Goal: Task Accomplishment & Management: Use online tool/utility

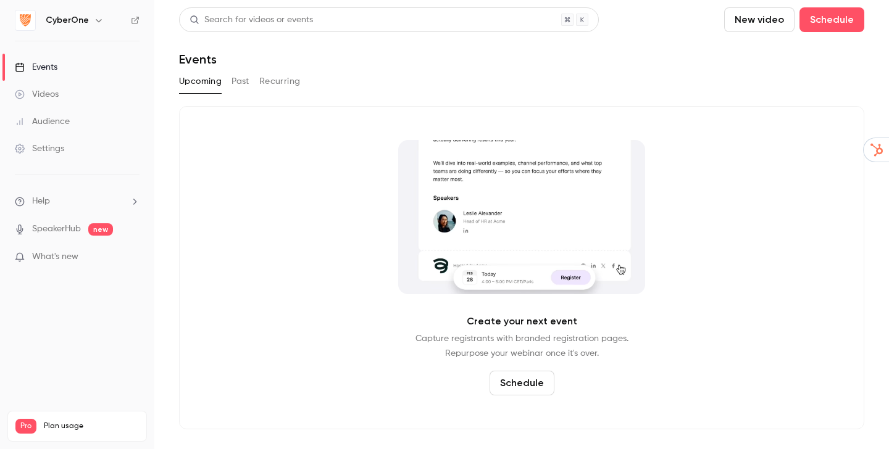
click at [73, 23] on h6 "CyberOne" at bounding box center [67, 20] width 43 height 12
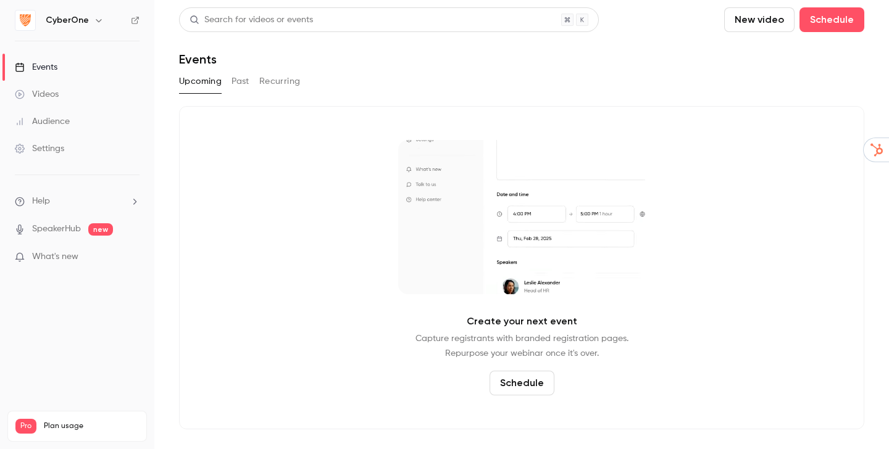
click at [94, 20] on icon "button" at bounding box center [99, 20] width 10 height 10
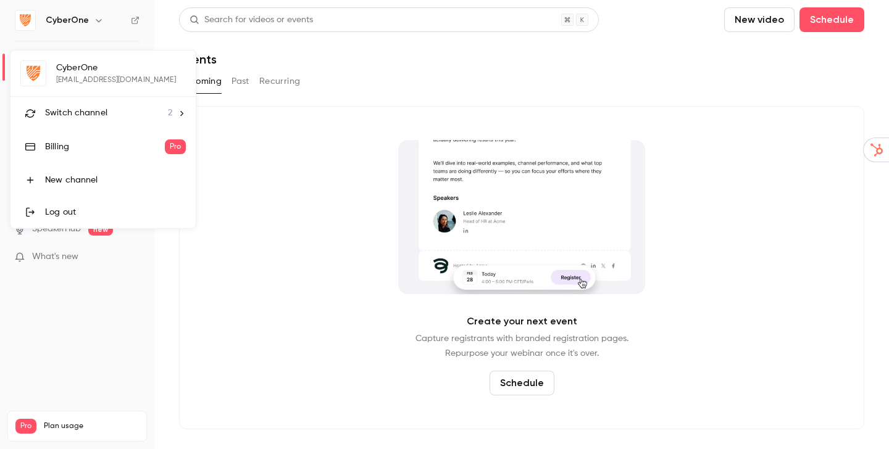
click at [107, 109] on div "Switch channel 2" at bounding box center [108, 113] width 127 height 13
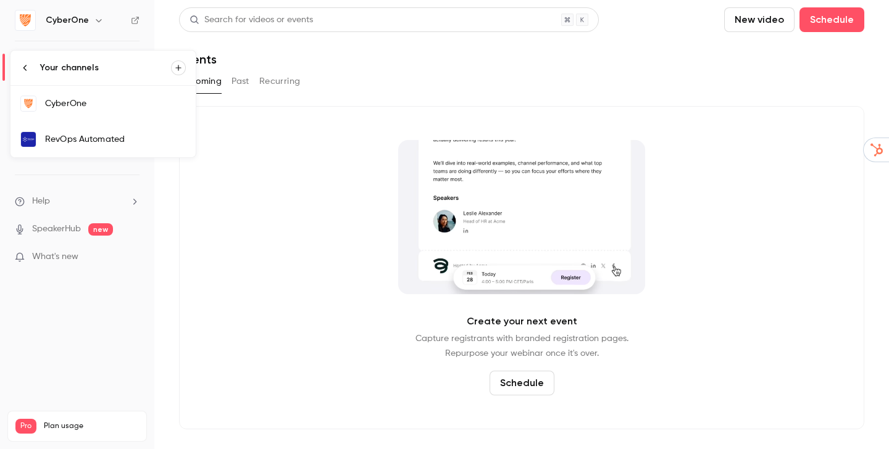
click at [125, 131] on link "RevOps Automated" at bounding box center [102, 140] width 185 height 36
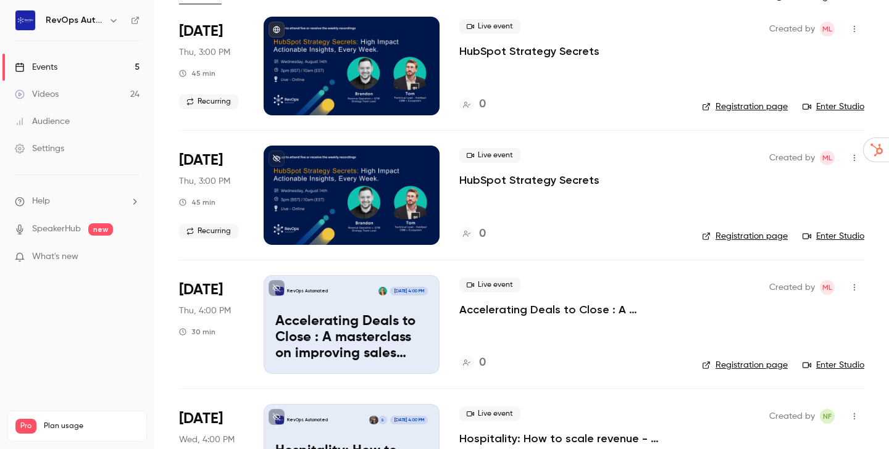
scroll to position [92, 0]
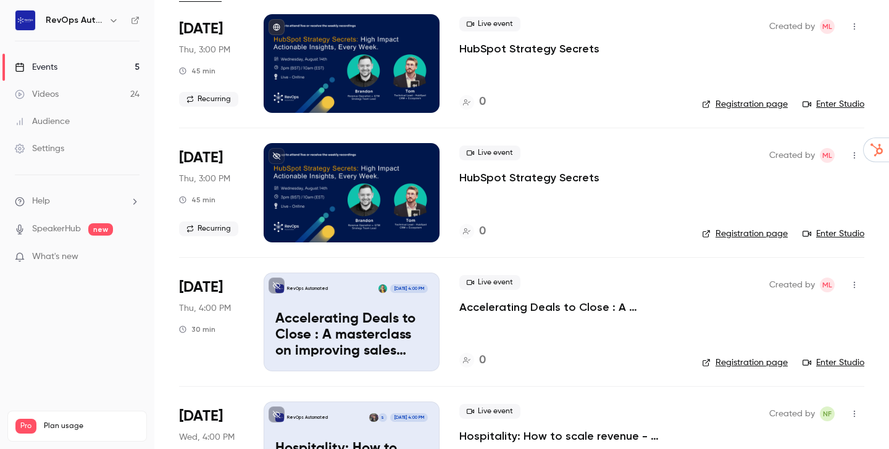
click at [360, 344] on p "Accelerating Deals to Close : A masterclass on improving sales velocity - ft On…" at bounding box center [351, 336] width 152 height 48
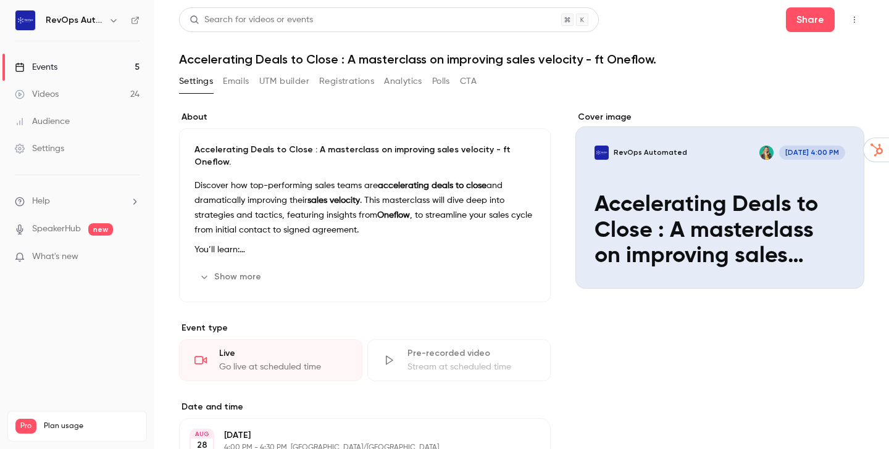
click at [233, 267] on button "Show more" at bounding box center [231, 277] width 74 height 20
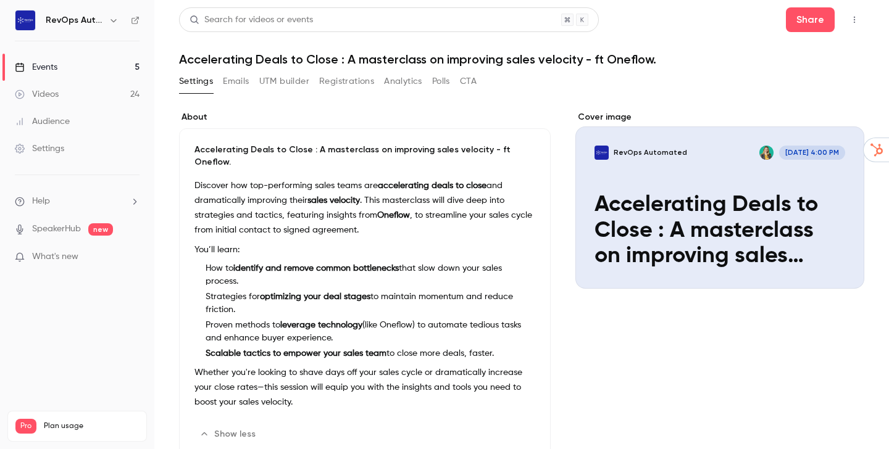
click at [849, 16] on icon "button" at bounding box center [854, 19] width 10 height 9
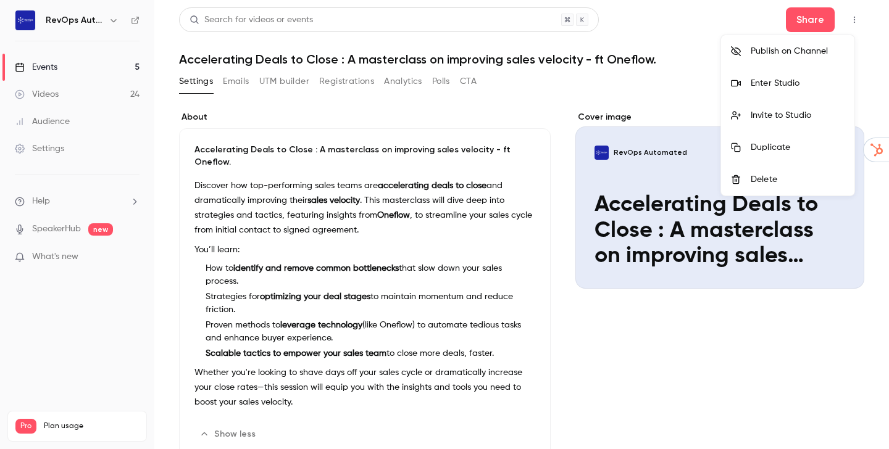
click at [797, 54] on div "Publish on Channel" at bounding box center [797, 51] width 94 height 12
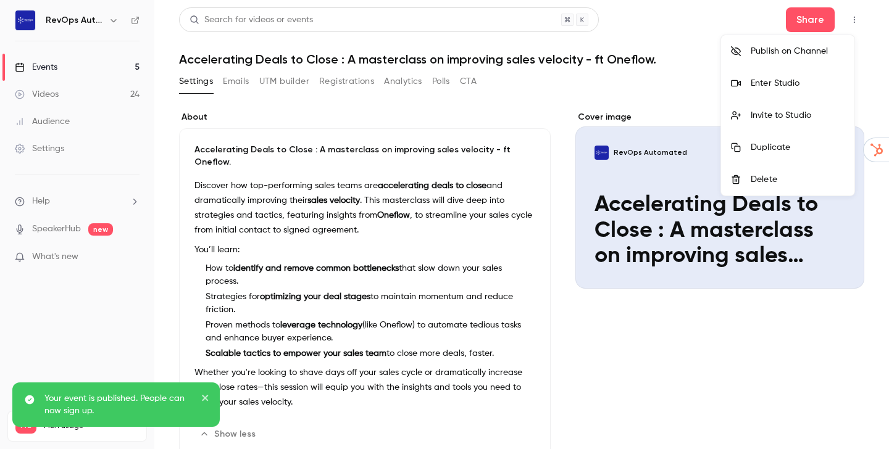
drag, startPoint x: 207, startPoint y: 397, endPoint x: 214, endPoint y: 396, distance: 6.3
click at [207, 397] on icon "close" at bounding box center [205, 398] width 9 height 10
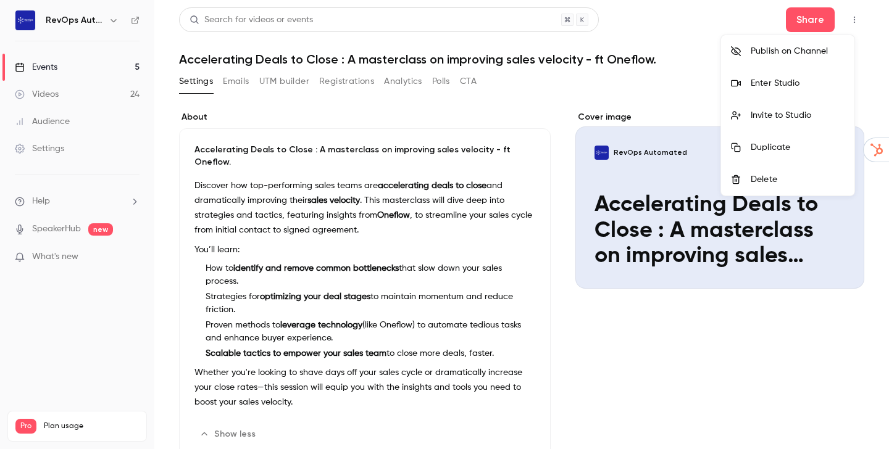
click at [331, 54] on div at bounding box center [444, 224] width 889 height 449
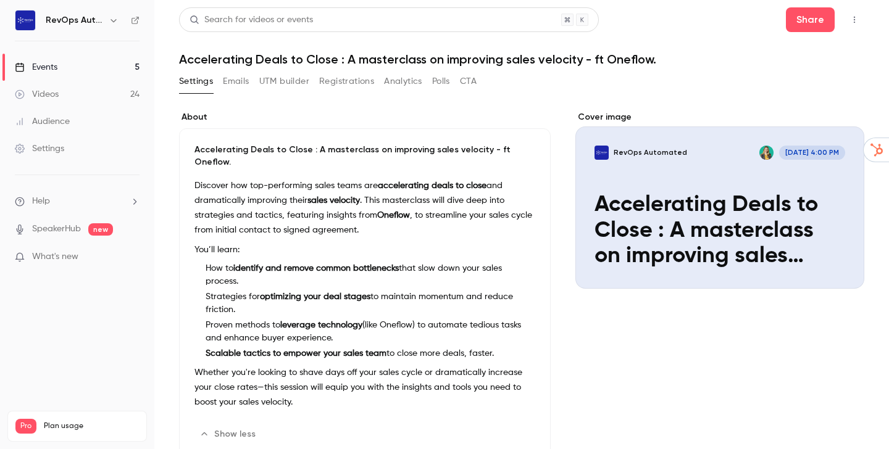
click at [335, 59] on h1 "Accelerating Deals to Close : A masterclass on improving sales velocity - ft On…" at bounding box center [521, 59] width 685 height 15
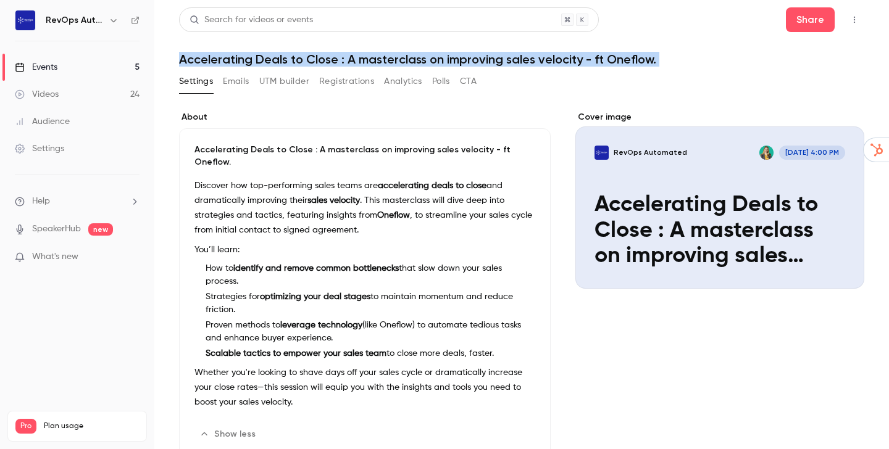
click at [335, 59] on h1 "Accelerating Deals to Close : A masterclass on improving sales velocity - ft On…" at bounding box center [521, 59] width 685 height 15
copy div "Accelerating Deals to Close : A masterclass on improving sales velocity - ft On…"
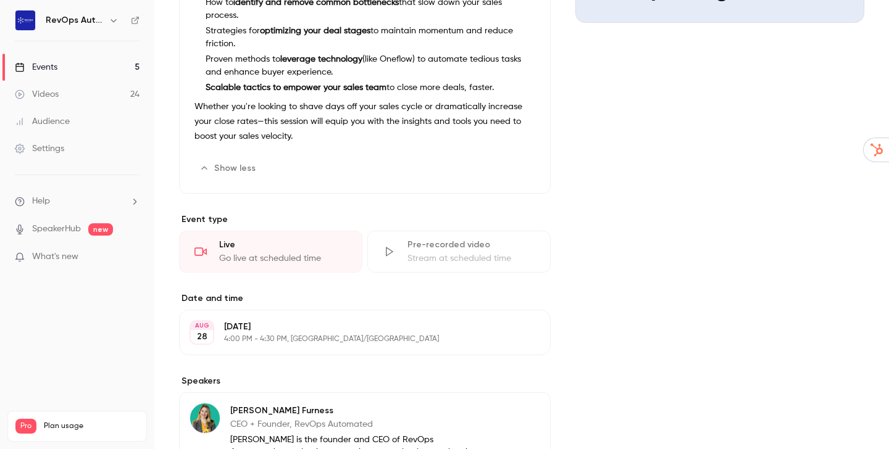
scroll to position [270, 0]
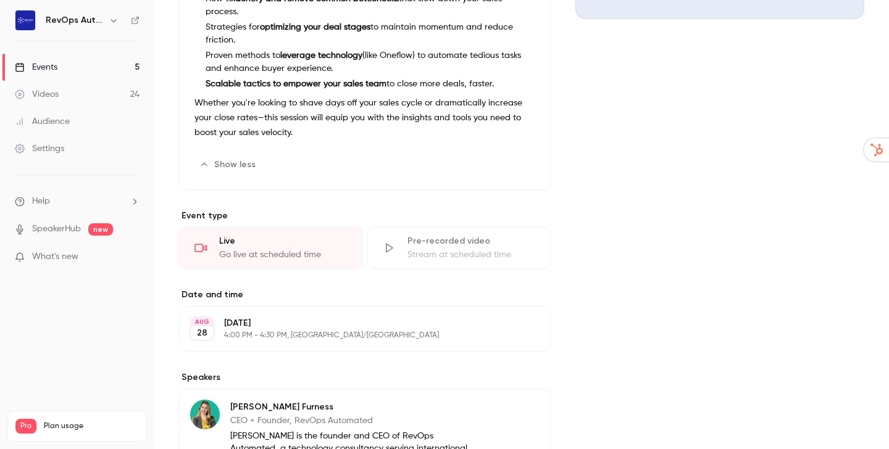
click at [255, 317] on p "[DATE]" at bounding box center [354, 323] width 261 height 12
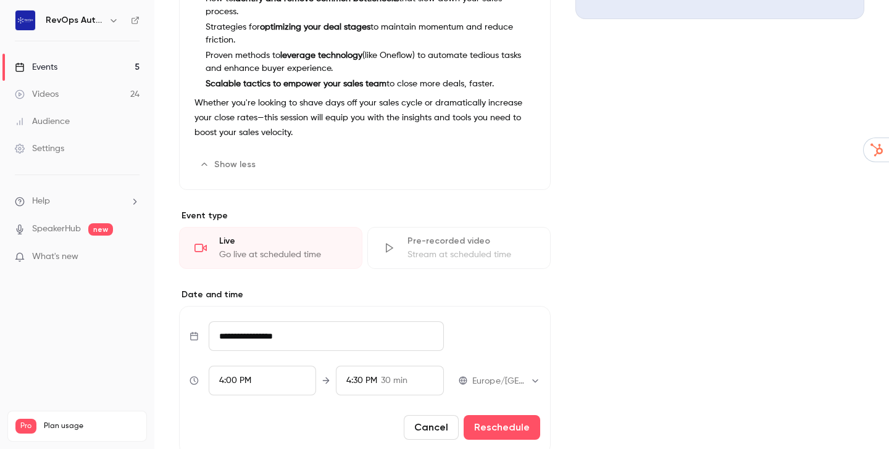
click at [236, 327] on input "**********" at bounding box center [326, 337] width 235 height 30
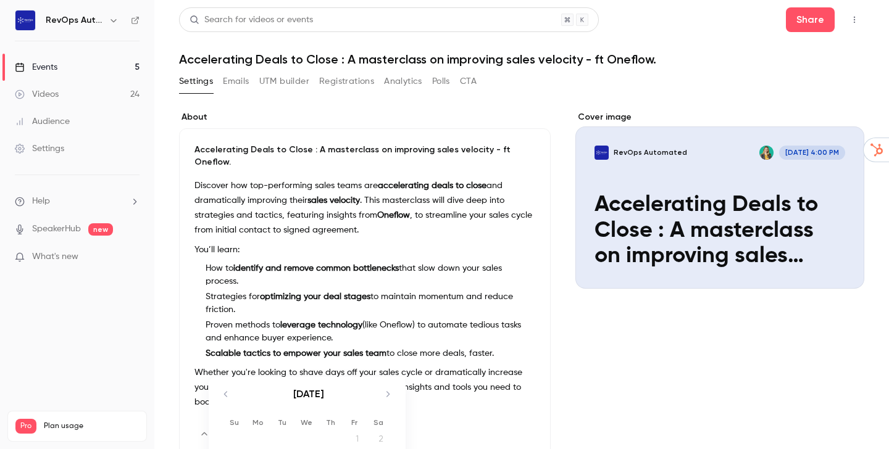
scroll to position [240, 0]
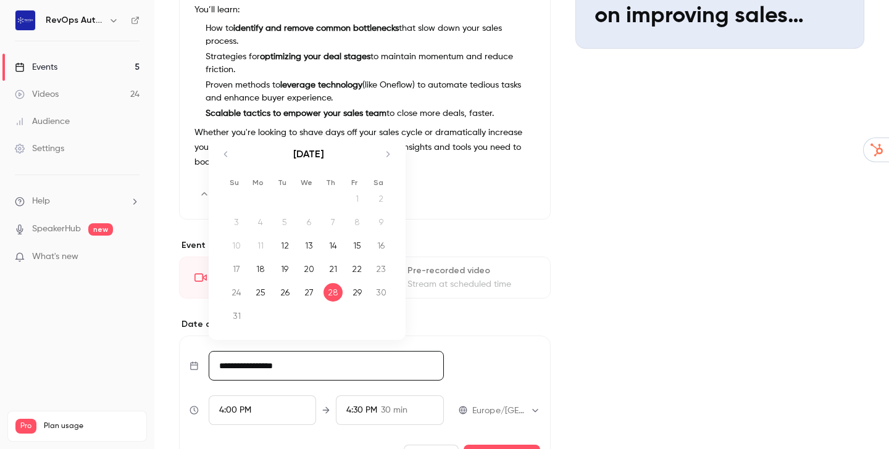
click at [312, 260] on div "20" at bounding box center [308, 269] width 19 height 19
type input "**********"
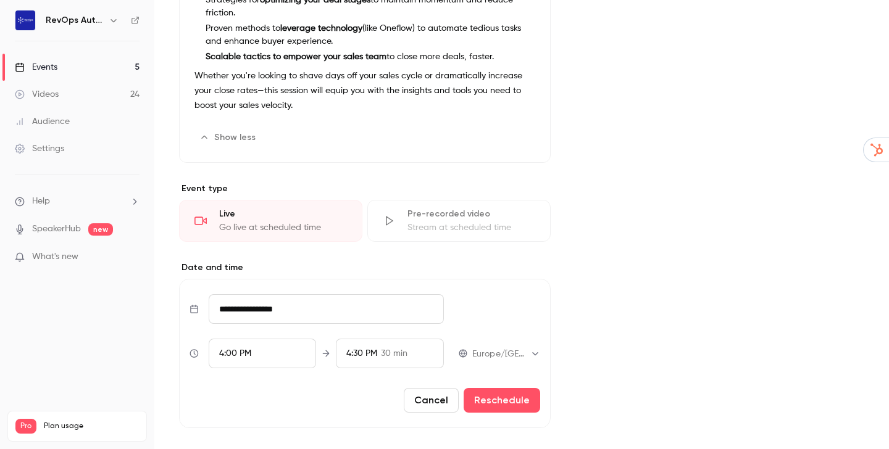
scroll to position [463, 0]
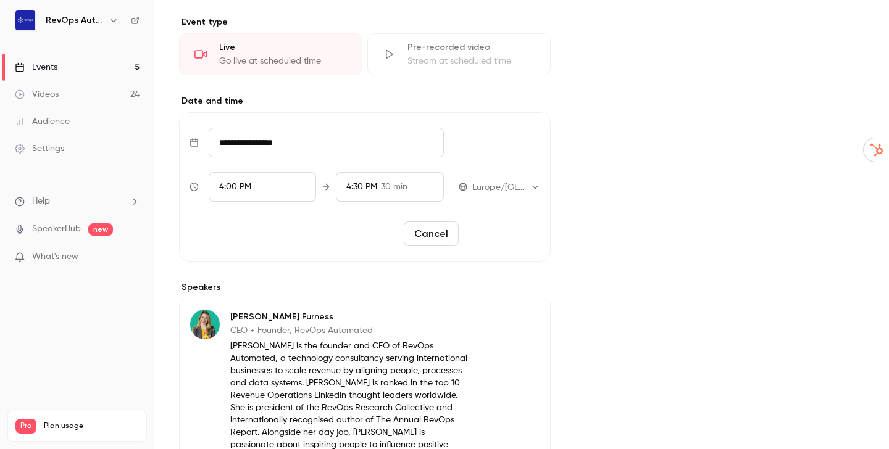
click at [501, 224] on button "Reschedule" at bounding box center [501, 234] width 77 height 25
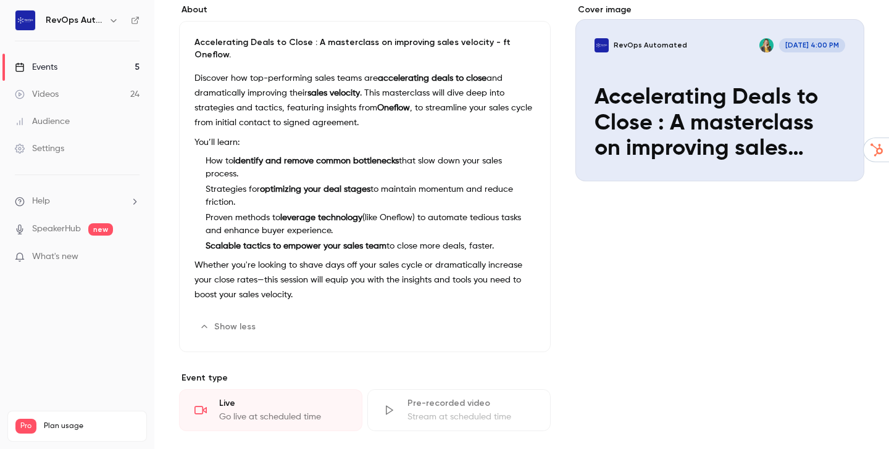
scroll to position [0, 0]
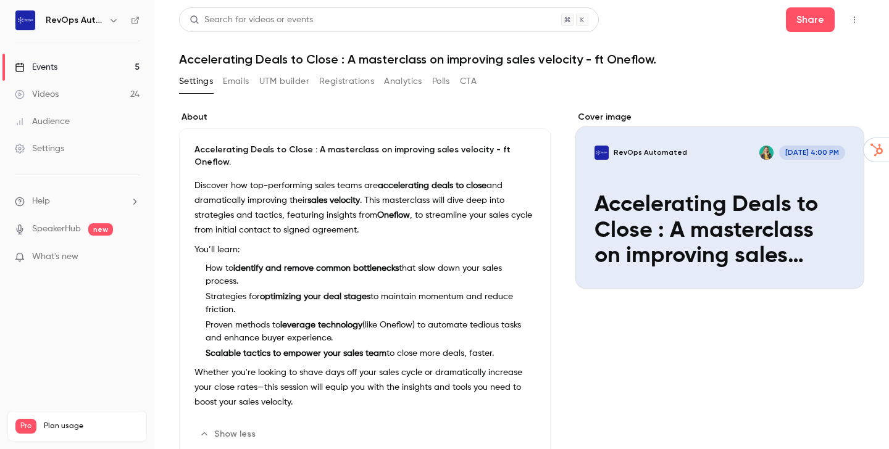
click at [69, 67] on link "Events 5" at bounding box center [77, 67] width 154 height 27
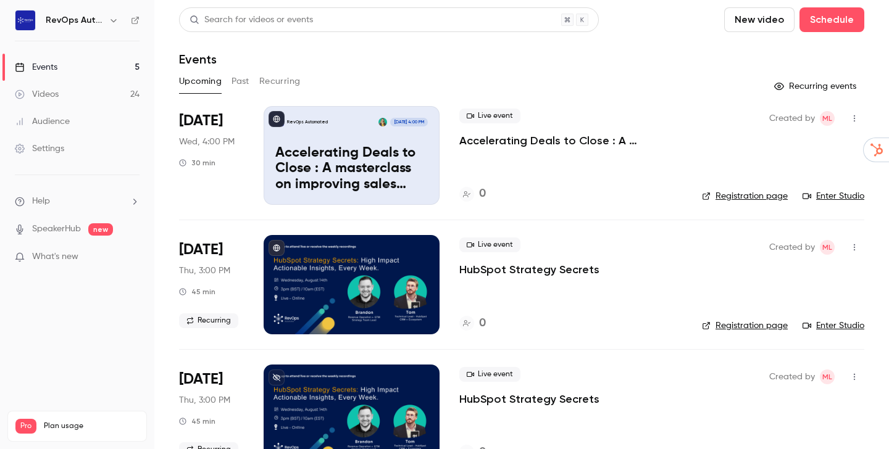
click at [242, 80] on button "Past" at bounding box center [240, 82] width 18 height 20
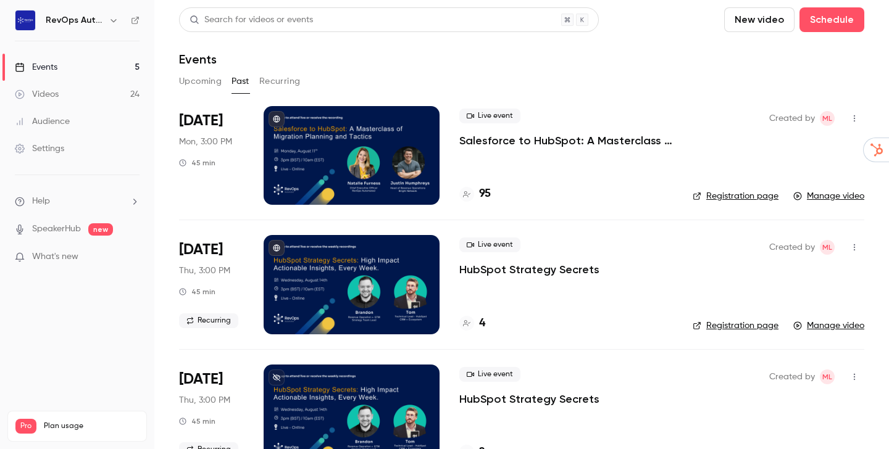
drag, startPoint x: 182, startPoint y: 80, endPoint x: 209, endPoint y: 89, distance: 28.5
click at [183, 80] on button "Upcoming" at bounding box center [200, 82] width 43 height 20
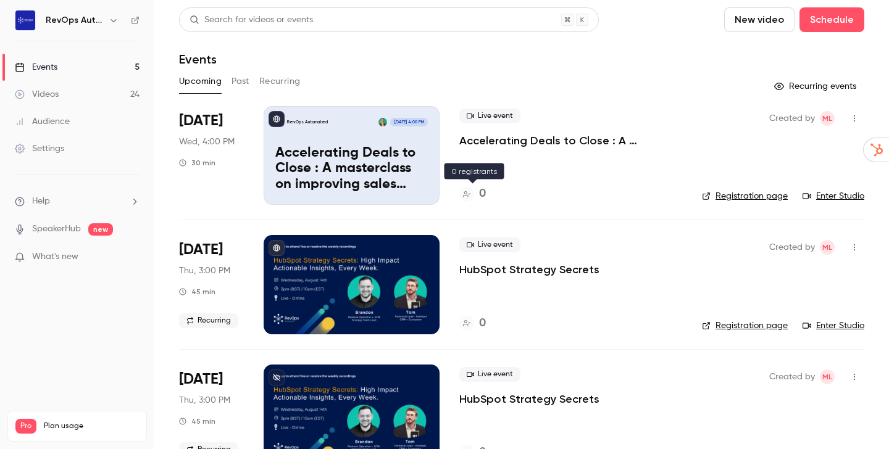
scroll to position [254, 0]
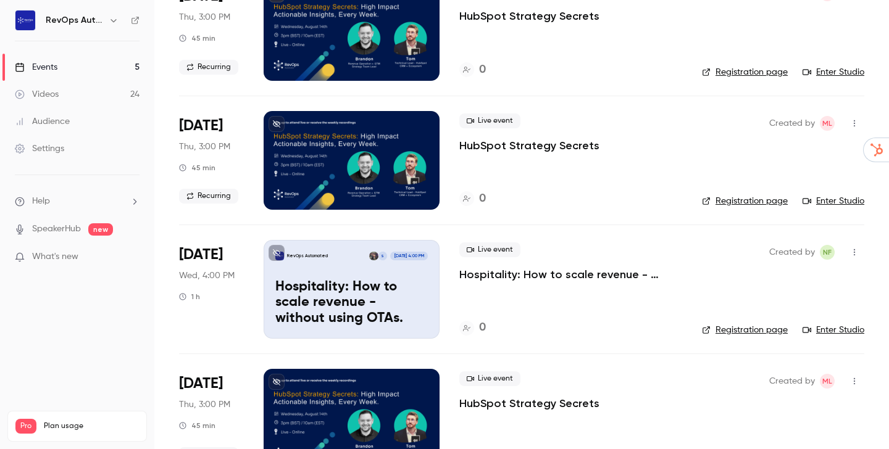
click at [512, 275] on p "Hospitality: How to scale revenue - without using OTAs." at bounding box center [570, 274] width 223 height 15
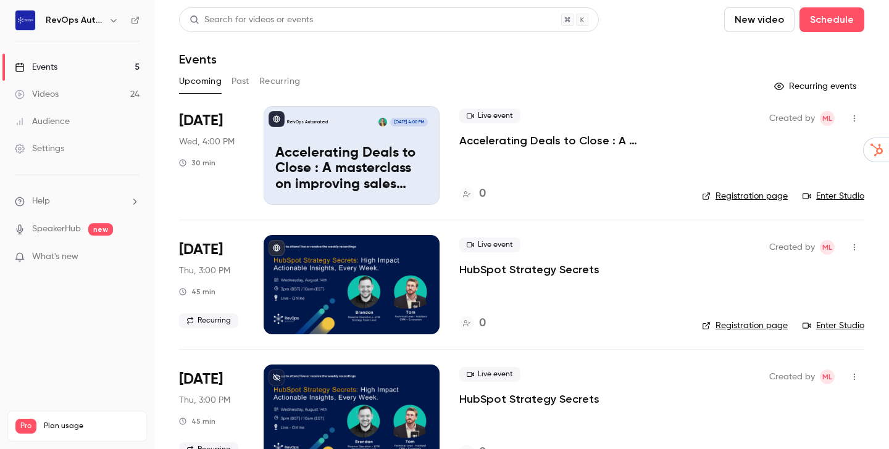
click at [387, 152] on p "Accelerating Deals to Close : A masterclass on improving sales velocity - ft On…" at bounding box center [351, 170] width 152 height 48
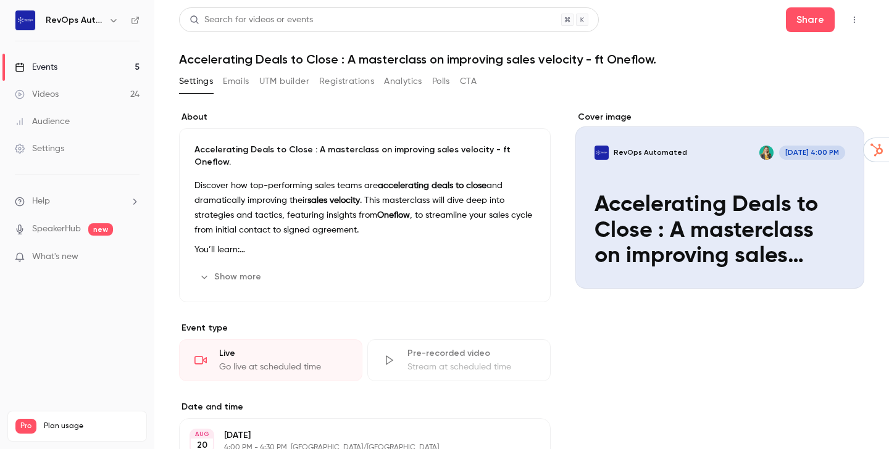
click at [837, 259] on button "RevOps Automated [DATE] 4:00 PM Accelerating Deals to Close : A masterclass on …" at bounding box center [841, 266] width 25 height 25
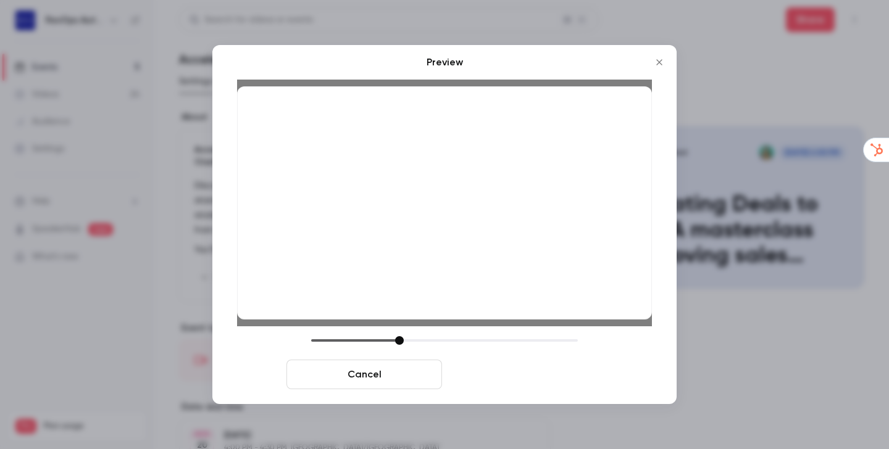
click at [534, 364] on button "Save cover" at bounding box center [525, 375] width 156 height 30
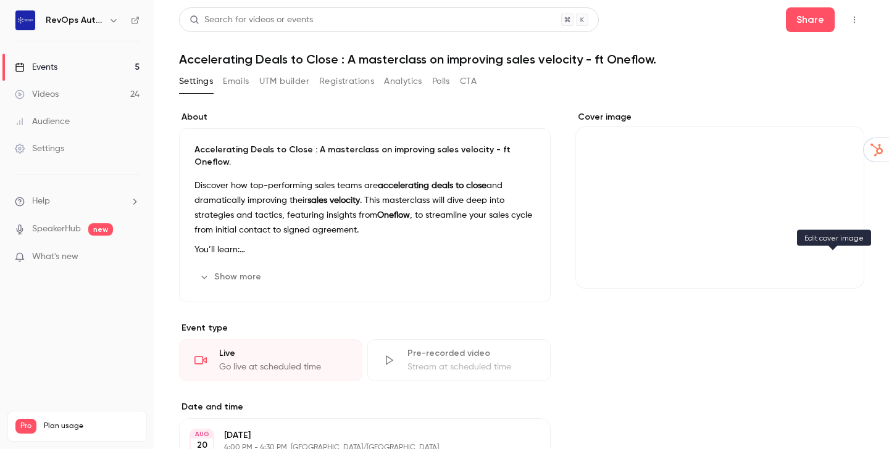
click at [839, 262] on icon "Cover image" at bounding box center [842, 267] width 14 height 10
click at [839, 263] on icon "Cover image" at bounding box center [842, 267] width 14 height 10
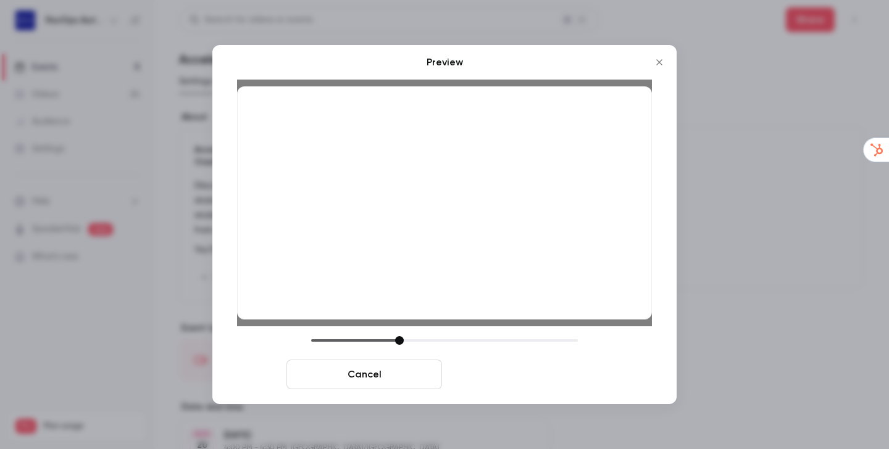
drag, startPoint x: 547, startPoint y: 381, endPoint x: 581, endPoint y: 377, distance: 34.1
click at [547, 381] on button "Save cover" at bounding box center [525, 375] width 156 height 30
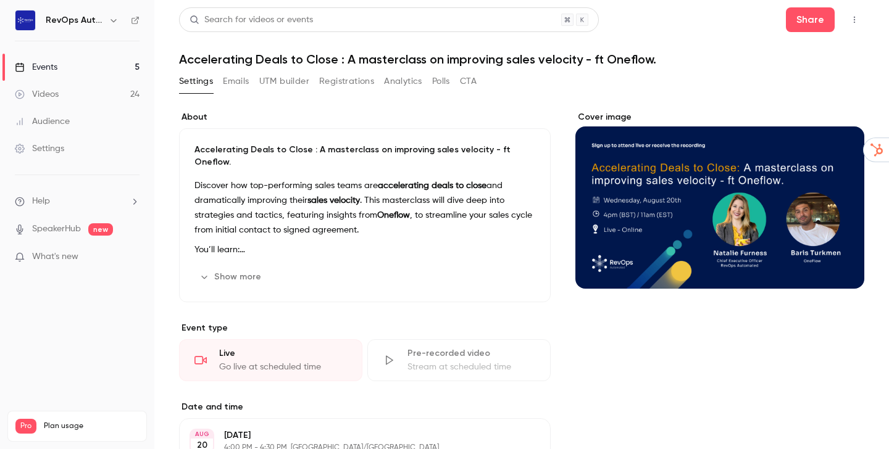
click at [289, 81] on button "UTM builder" at bounding box center [284, 82] width 50 height 20
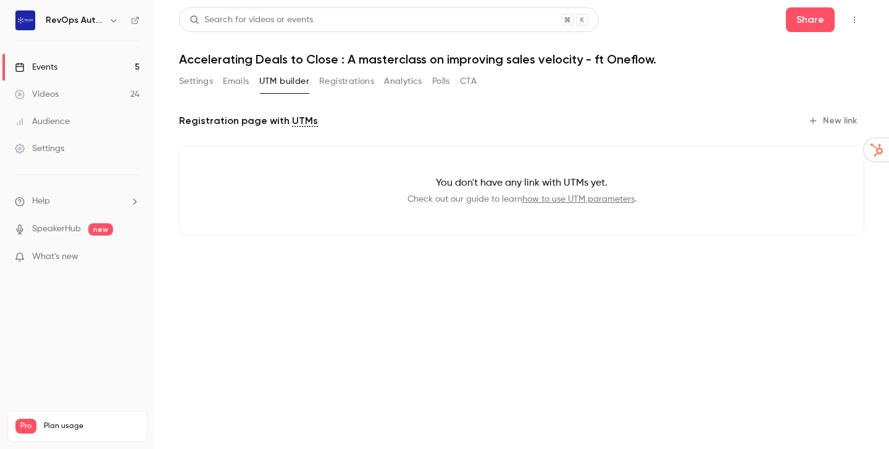
click at [840, 119] on button "New link" at bounding box center [833, 121] width 61 height 20
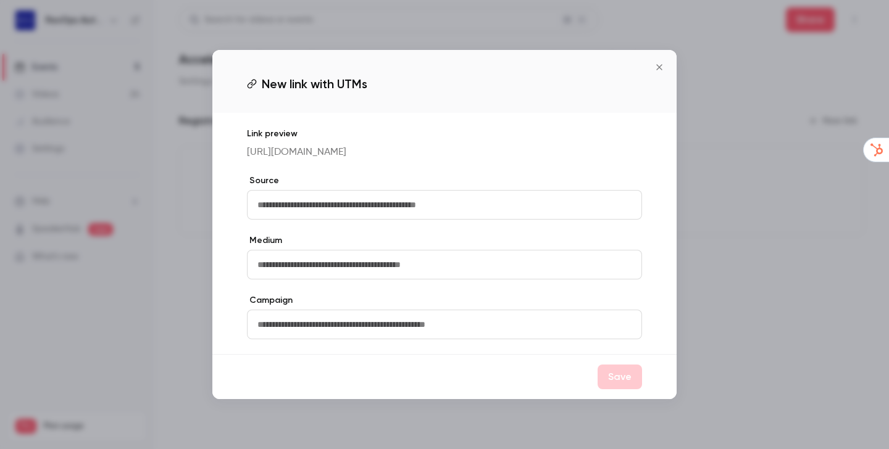
click at [393, 209] on input "text" at bounding box center [444, 205] width 395 height 30
type input "*******"
click at [619, 382] on button "Save" at bounding box center [619, 377] width 44 height 25
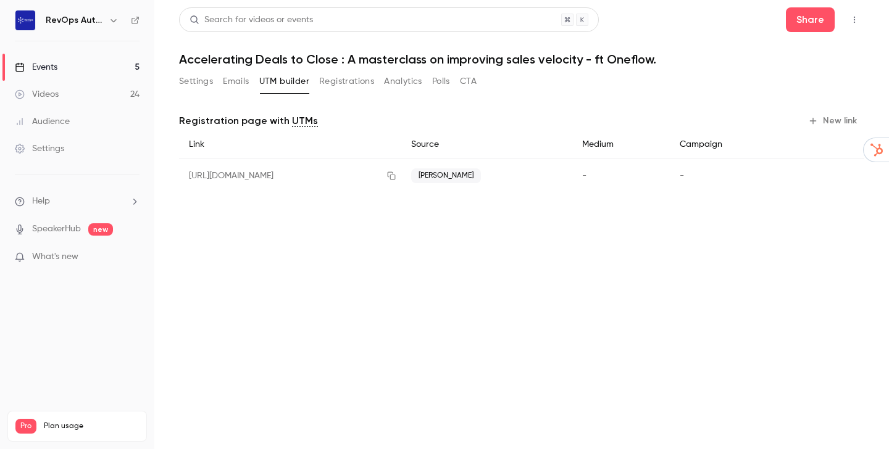
click at [825, 119] on button "New link" at bounding box center [833, 121] width 61 height 20
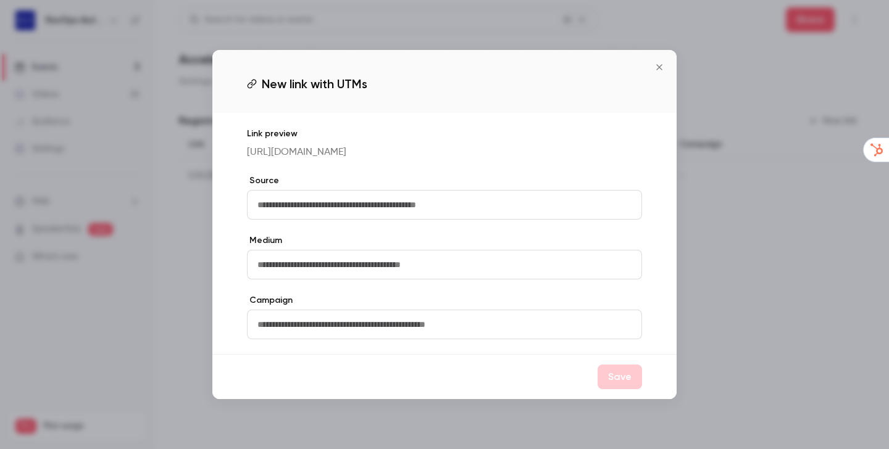
click at [489, 200] on input "text" at bounding box center [444, 205] width 395 height 30
type input "*****"
click at [630, 386] on button "Save" at bounding box center [619, 377] width 44 height 25
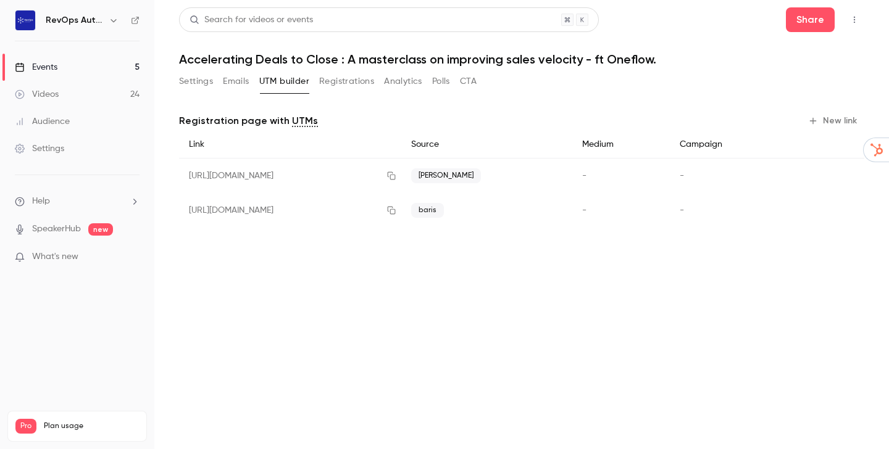
click at [833, 115] on button "New link" at bounding box center [833, 121] width 61 height 20
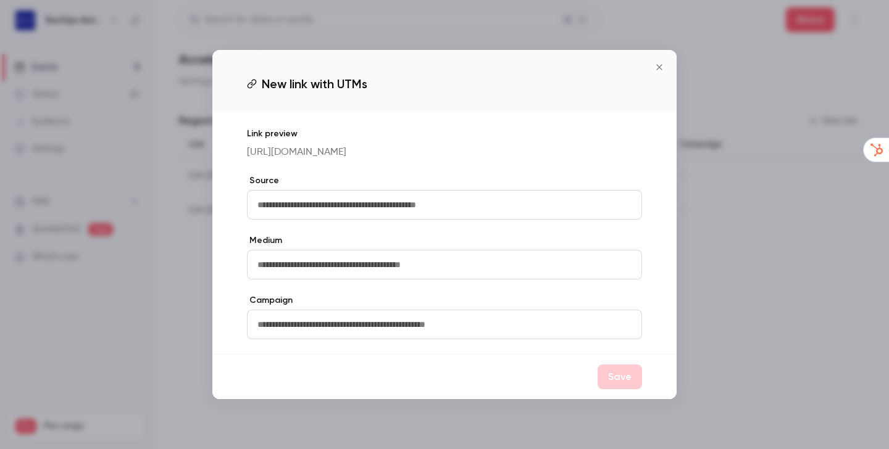
click at [485, 204] on input "text" at bounding box center [444, 205] width 395 height 30
type input "**********"
click at [608, 380] on button "Save" at bounding box center [619, 377] width 44 height 25
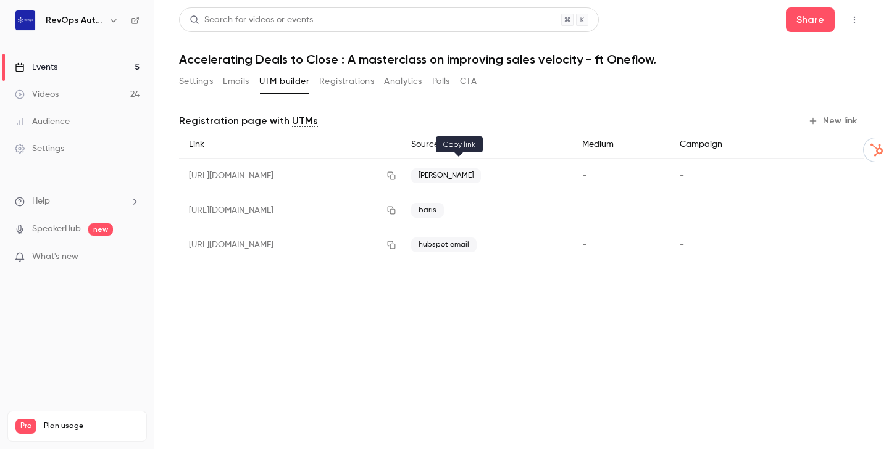
click at [396, 175] on icon "button" at bounding box center [391, 176] width 10 height 9
